Goal: Information Seeking & Learning: Learn about a topic

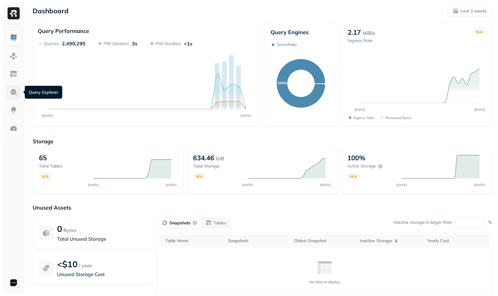
click at [17, 94] on img at bounding box center [14, 92] width 8 height 8
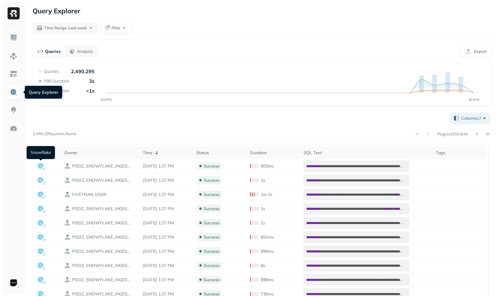
click at [135, 124] on div "**********" at bounding box center [263, 249] width 460 height 276
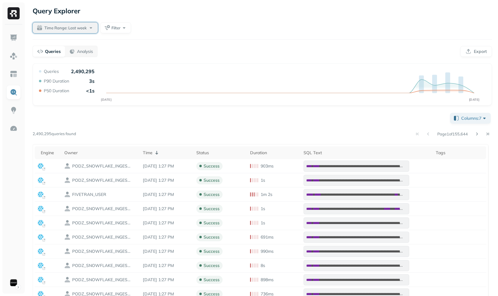
click at [56, 31] on span "Time Range: Last week" at bounding box center [65, 28] width 42 height 6
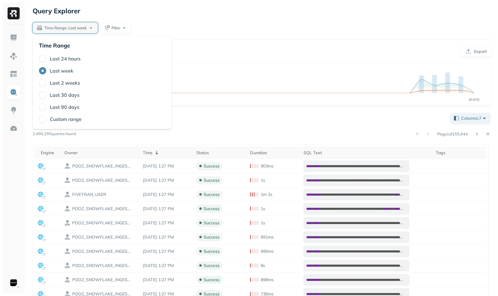
click at [65, 59] on label "Last 24 hours" at bounding box center [65, 59] width 31 height 6
click at [46, 59] on button "Last 24 hours" at bounding box center [42, 58] width 7 height 7
click at [270, 105] on div "**********" at bounding box center [263, 225] width 460 height 325
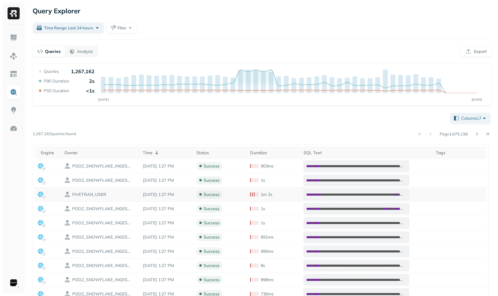
scroll to position [65, 0]
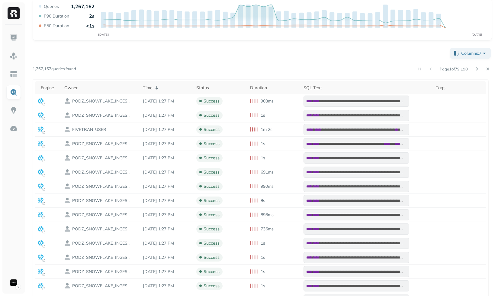
click at [175, 58] on div "**********" at bounding box center [263, 185] width 460 height 276
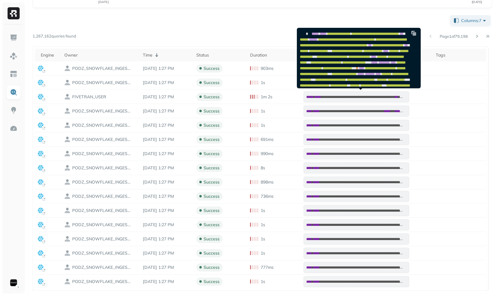
scroll to position [283, 0]
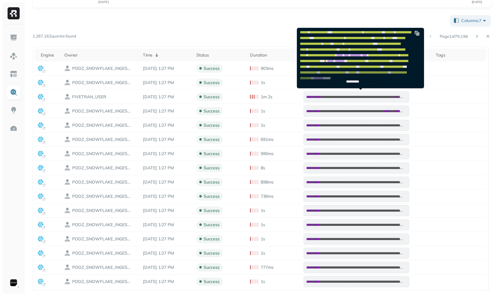
click at [339, 73] on div "*********" at bounding box center [359, 77] width 124 height 21
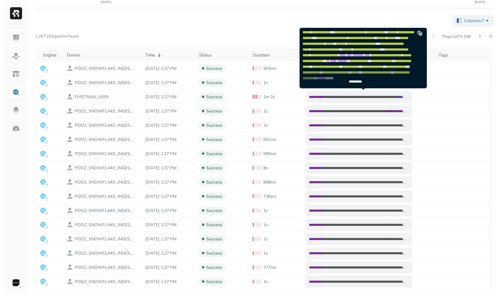
scroll to position [0, 0]
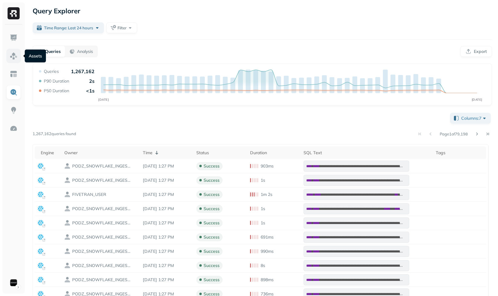
click at [11, 55] on img at bounding box center [14, 56] width 8 height 8
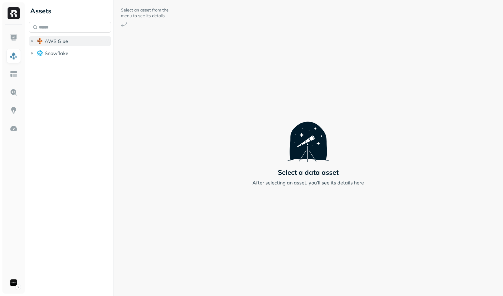
click at [48, 39] on span "AWS Glue" at bounding box center [56, 41] width 23 height 6
click at [56, 66] on span "Snowflake" at bounding box center [57, 65] width 24 height 6
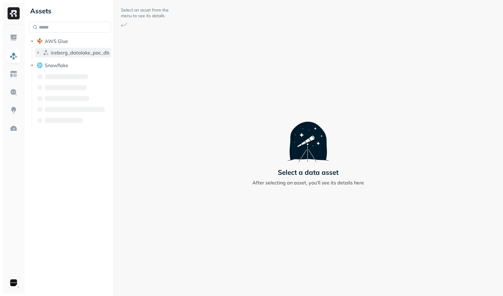
click at [62, 56] on button "iceberg_datalake_poc_db" at bounding box center [73, 53] width 76 height 10
click at [62, 65] on span "Tables" at bounding box center [56, 64] width 15 height 6
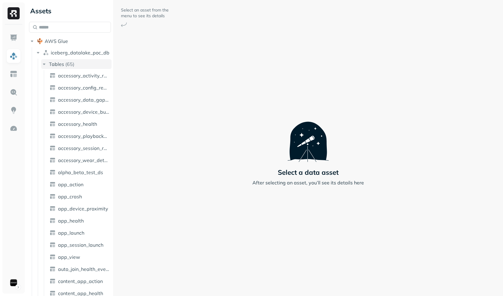
click at [62, 65] on span "Tables" at bounding box center [56, 64] width 15 height 6
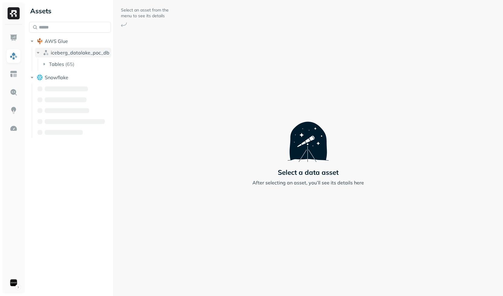
click at [64, 53] on span "iceberg_datalake_poc_db" at bounding box center [80, 53] width 59 height 6
click at [60, 66] on span "Snowflake" at bounding box center [57, 65] width 24 height 6
click at [60, 44] on button "AWS Glue" at bounding box center [70, 41] width 82 height 10
click at [63, 45] on button "AWS Glue" at bounding box center [70, 41] width 82 height 10
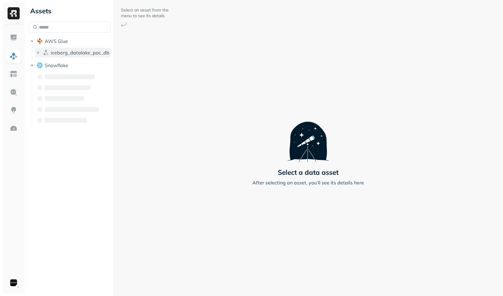
click at [64, 56] on button "iceberg_datalake_poc_db" at bounding box center [73, 53] width 76 height 10
click at [64, 64] on div "Tables ( 65 )" at bounding box center [61, 64] width 25 height 6
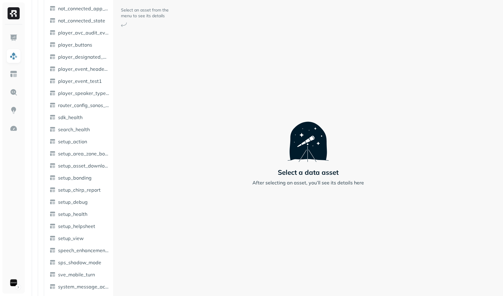
scroll to position [630, 0]
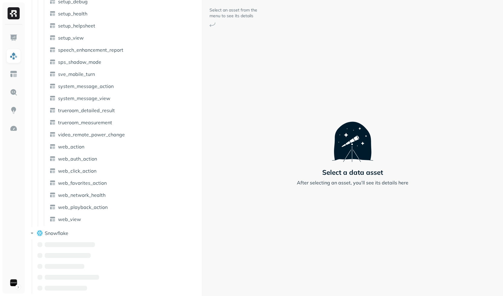
click at [202, 105] on div at bounding box center [202, 148] width 0 height 296
click at [77, 121] on span "trueroom_measurement" at bounding box center [85, 122] width 54 height 6
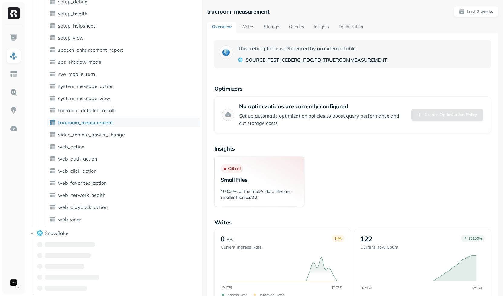
click at [287, 61] on span "ICEBERG_POC" at bounding box center [296, 59] width 33 height 7
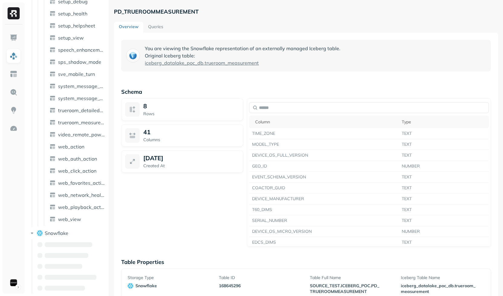
click at [104, 99] on div "Assets AWS Glue iceberg_datalake_poc_db Tables ( 65 ) accessory_activity_report…" at bounding box center [265, 148] width 476 height 296
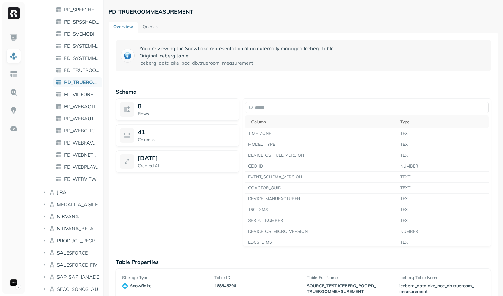
click at [158, 27] on link "Queries" at bounding box center [150, 27] width 25 height 11
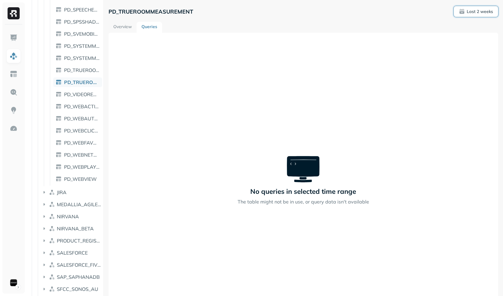
click at [460, 12] on span "Last 2 weeks" at bounding box center [476, 11] width 34 height 6
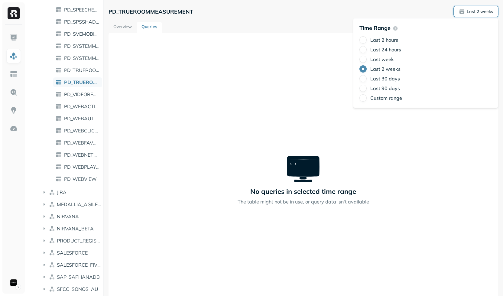
click at [319, 97] on div "No queries in selected time range The table might not be in use, or query data …" at bounding box center [302, 181] width 389 height 296
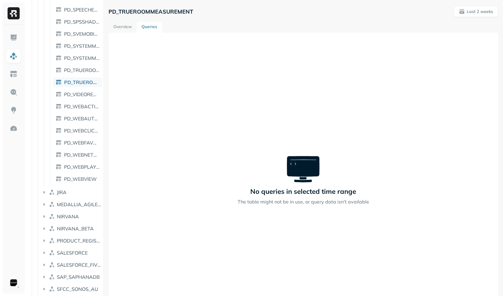
click at [104, 136] on div at bounding box center [103, 148] width 0 height 296
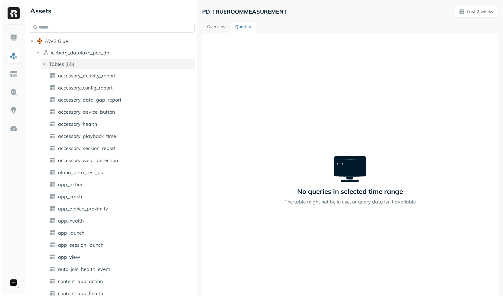
click at [73, 65] on p "( 65 )" at bounding box center [69, 64] width 9 height 6
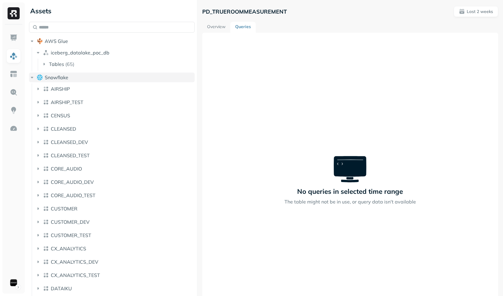
click at [74, 79] on button "Snowflake" at bounding box center [112, 78] width 166 height 10
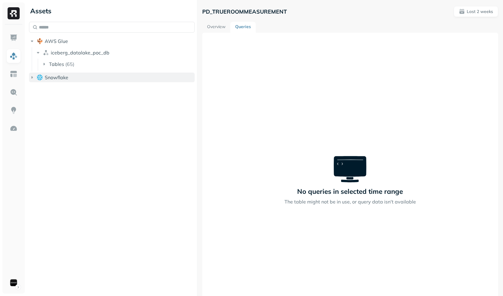
click at [74, 79] on button "Snowflake" at bounding box center [112, 78] width 166 height 10
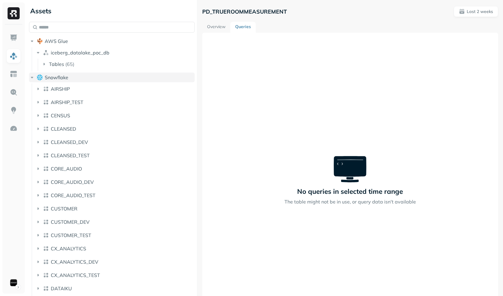
click at [68, 75] on span "Snowflake" at bounding box center [57, 77] width 24 height 6
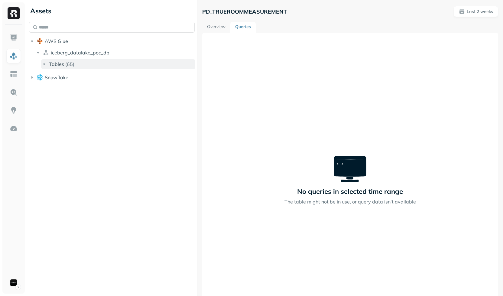
click at [82, 64] on button "Tables ( 65 )" at bounding box center [118, 64] width 154 height 10
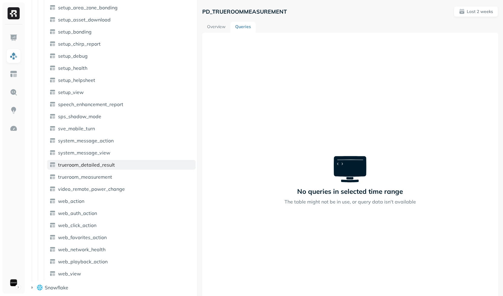
click at [88, 165] on span "trueroom_detailed_result" at bounding box center [86, 165] width 57 height 6
click at [219, 29] on link "Overview" at bounding box center [216, 27] width 28 height 11
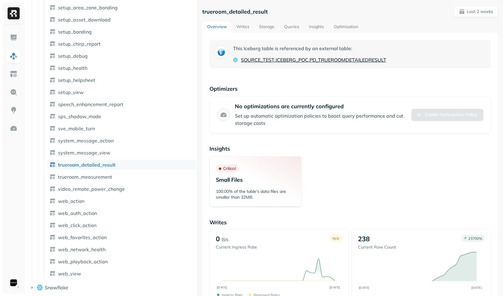
click at [280, 61] on span "ICEBERG_POC" at bounding box center [292, 59] width 33 height 7
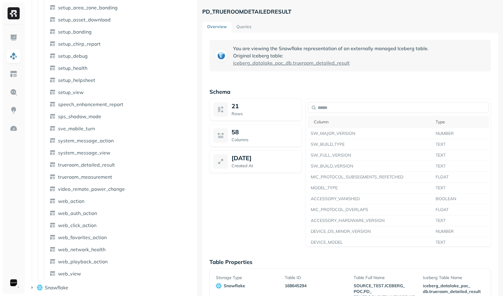
click at [247, 28] on link "Queries" at bounding box center [243, 27] width 25 height 11
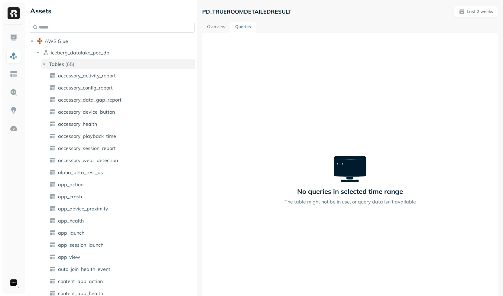
click at [95, 64] on button "Tables ( 65 )" at bounding box center [118, 64] width 154 height 10
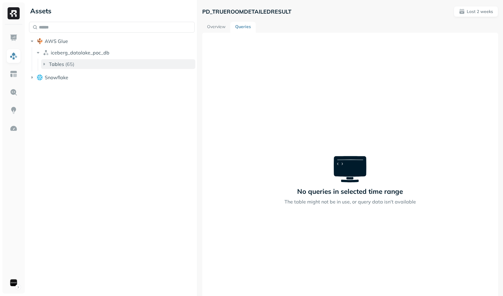
click at [87, 68] on button "Tables ( 65 )" at bounding box center [118, 64] width 154 height 10
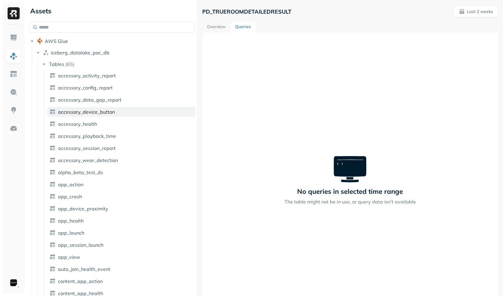
click at [85, 113] on span "accessory_device_button" at bounding box center [86, 112] width 57 height 6
click at [209, 23] on link "Overview" at bounding box center [216, 27] width 28 height 11
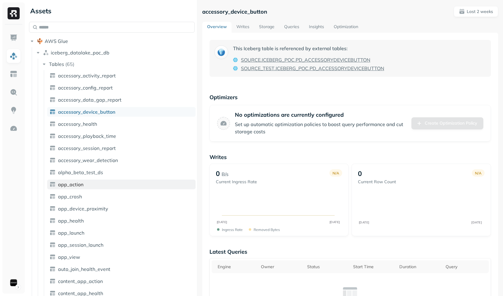
click at [89, 181] on link "app_action" at bounding box center [121, 184] width 148 height 10
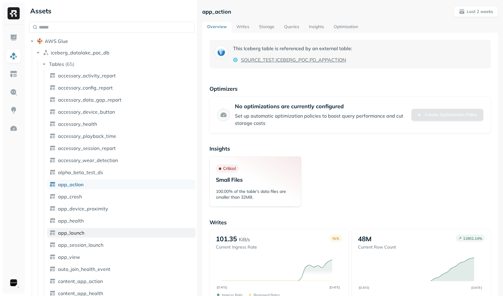
click at [69, 232] on span "app_launch" at bounding box center [71, 233] width 26 height 6
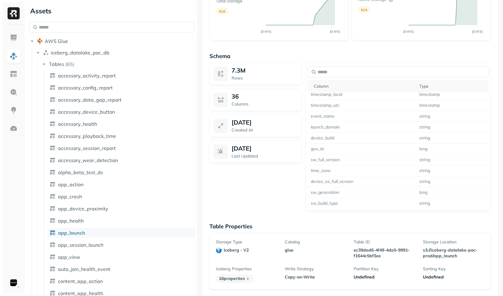
scroll to position [118, 0]
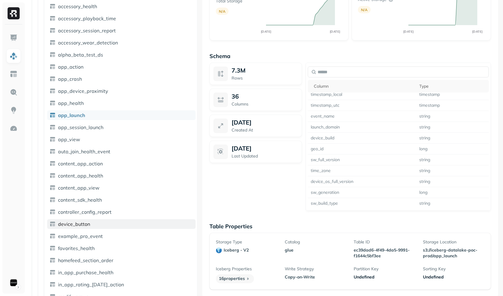
click at [117, 219] on link "device_button" at bounding box center [121, 224] width 148 height 10
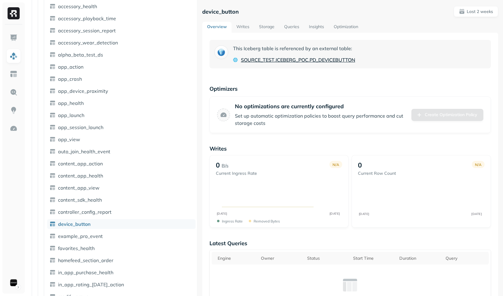
click at [291, 58] on span "ICEBERG_POC" at bounding box center [292, 59] width 33 height 7
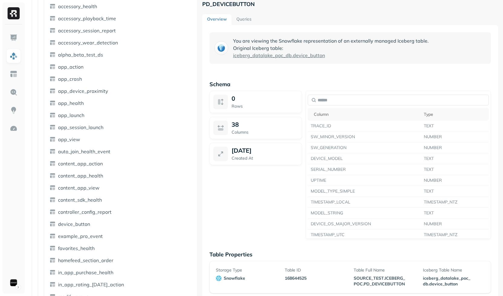
scroll to position [33, 0]
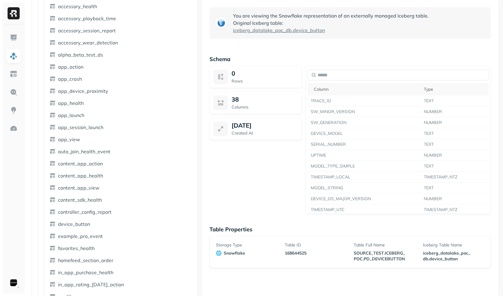
click at [444, 257] on span "button" at bounding box center [450, 259] width 13 height 6
click at [309, 223] on div "You are viewing the Snowflake representation of an externally managed Iceberg t…" at bounding box center [350, 148] width 296 height 296
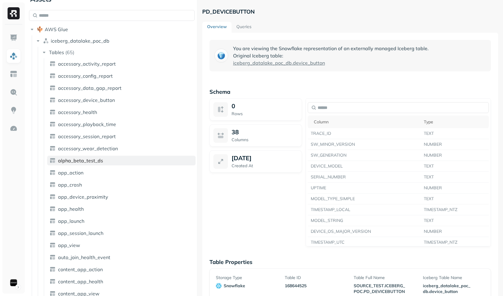
scroll to position [8, 0]
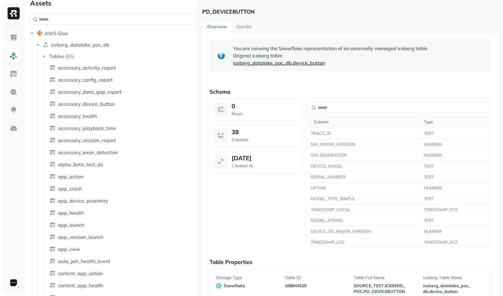
click at [286, 65] on span "iceberg_datalake_poc_db" at bounding box center [262, 62] width 59 height 7
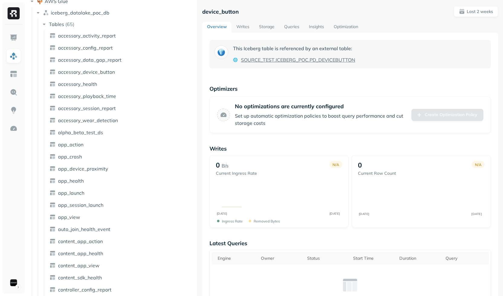
scroll to position [50, 0]
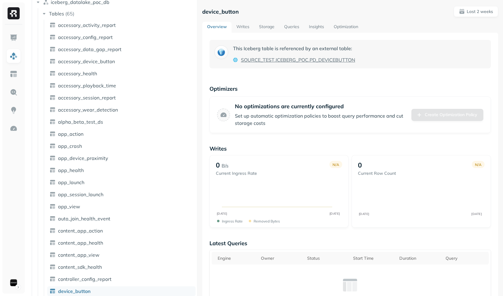
click at [293, 52] on p "This Iceberg table is referenced by an external table:" at bounding box center [294, 48] width 122 height 7
